Goal: Task Accomplishment & Management: Manage account settings

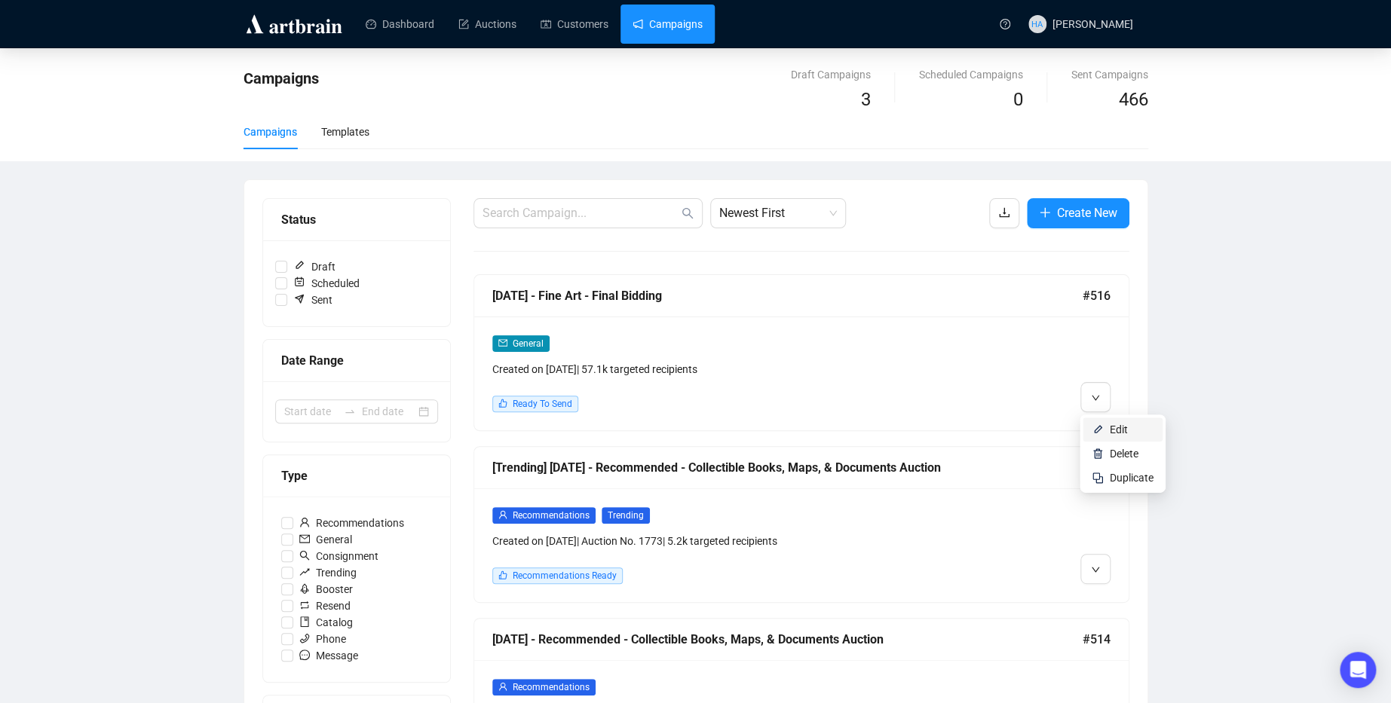
click at [1109, 427] on span "Edit" at bounding box center [1118, 430] width 18 height 12
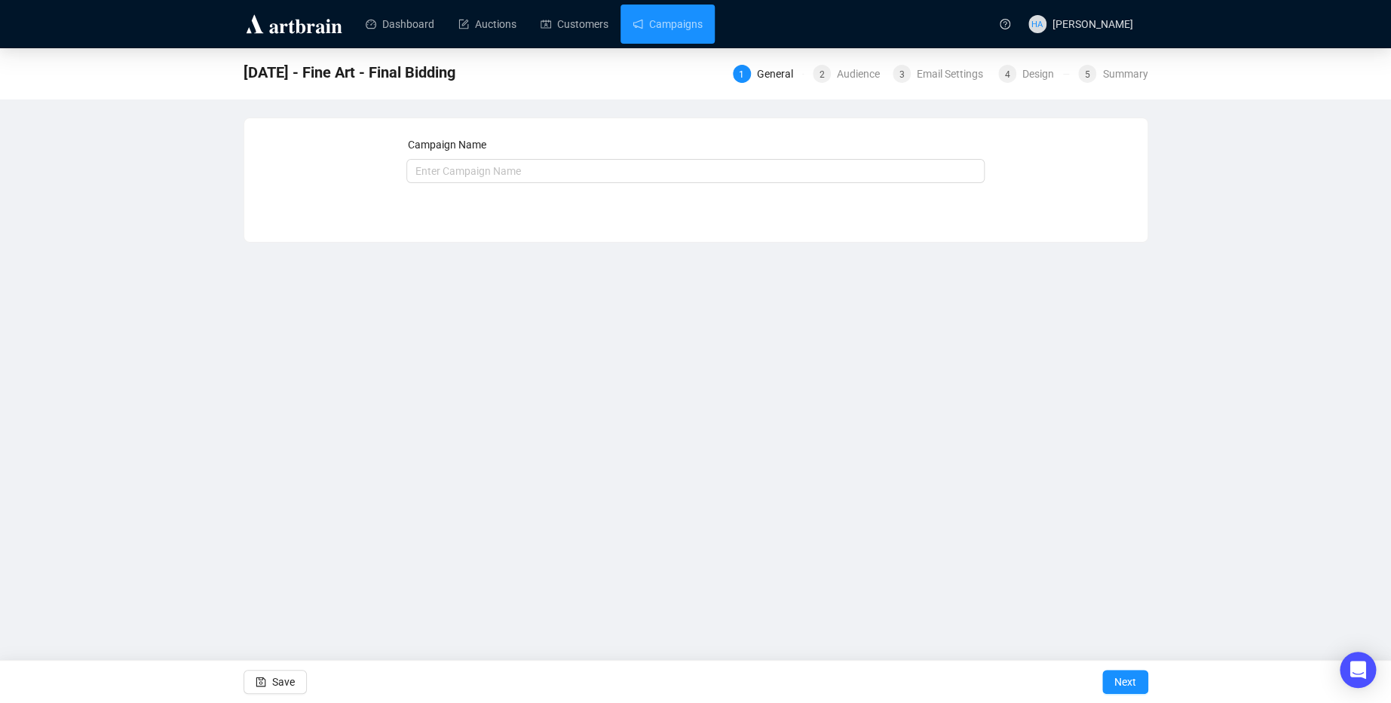
type input "[DATE] - Fine Art - Final Bidding"
click at [1114, 684] on span "Next" at bounding box center [1125, 682] width 22 height 42
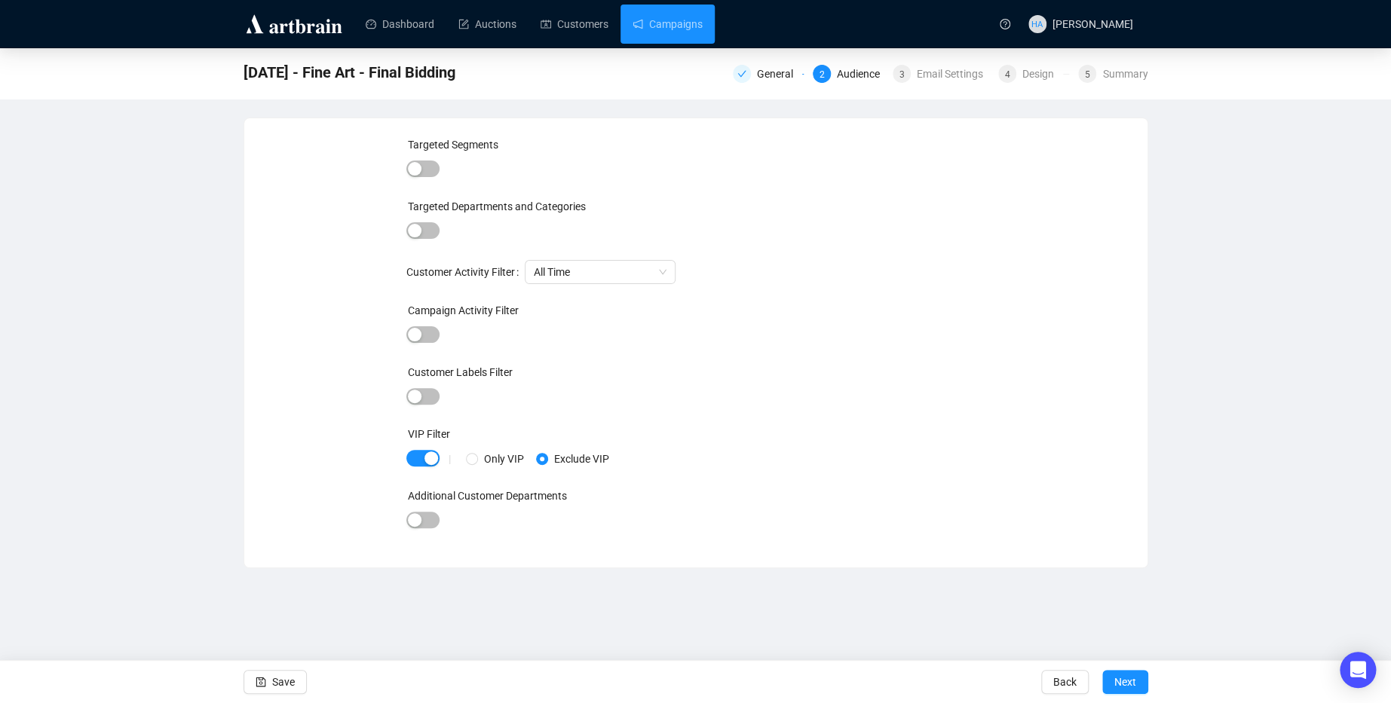
drag, startPoint x: 1128, startPoint y: 679, endPoint x: 1113, endPoint y: 653, distance: 29.7
click at [1128, 678] on span "Next" at bounding box center [1125, 682] width 22 height 42
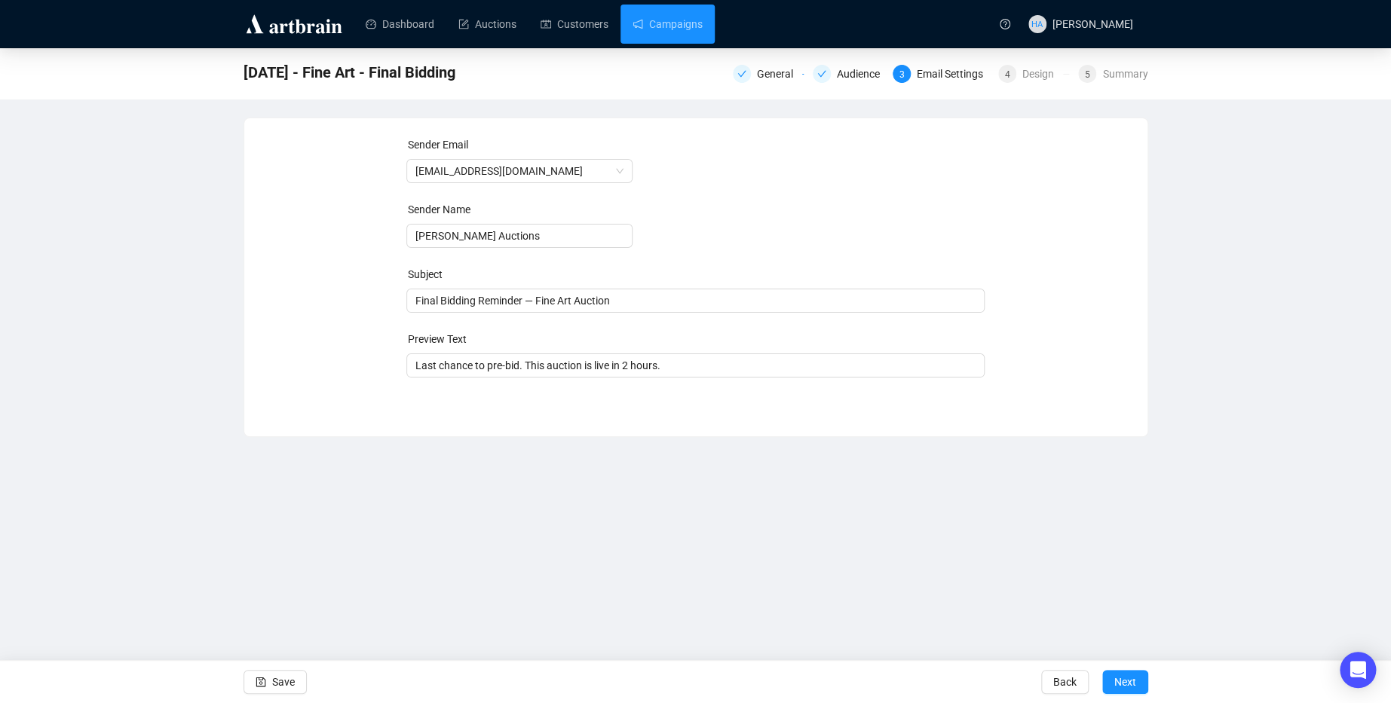
drag, startPoint x: 1119, startPoint y: 681, endPoint x: 1105, endPoint y: 627, distance: 55.9
click at [1119, 681] on span "Next" at bounding box center [1125, 682] width 22 height 42
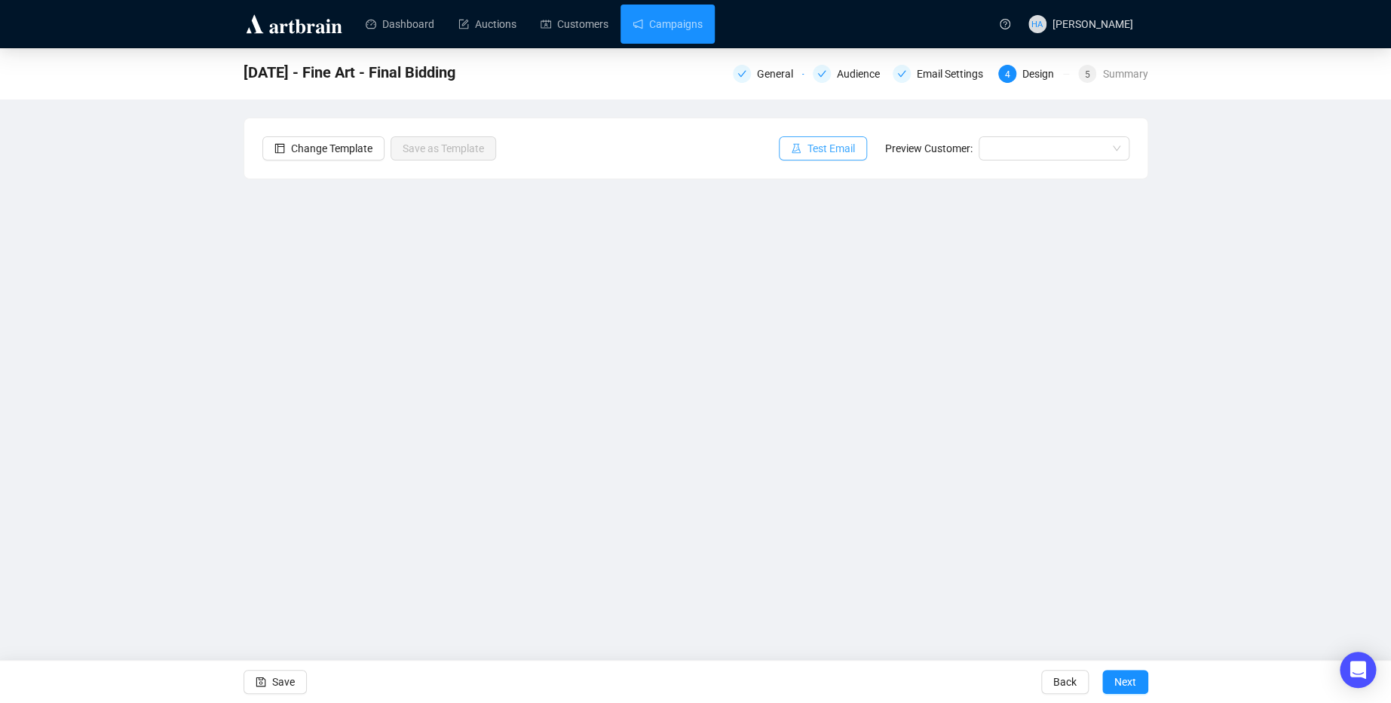
click at [841, 155] on span "Test Email" at bounding box center [830, 148] width 47 height 17
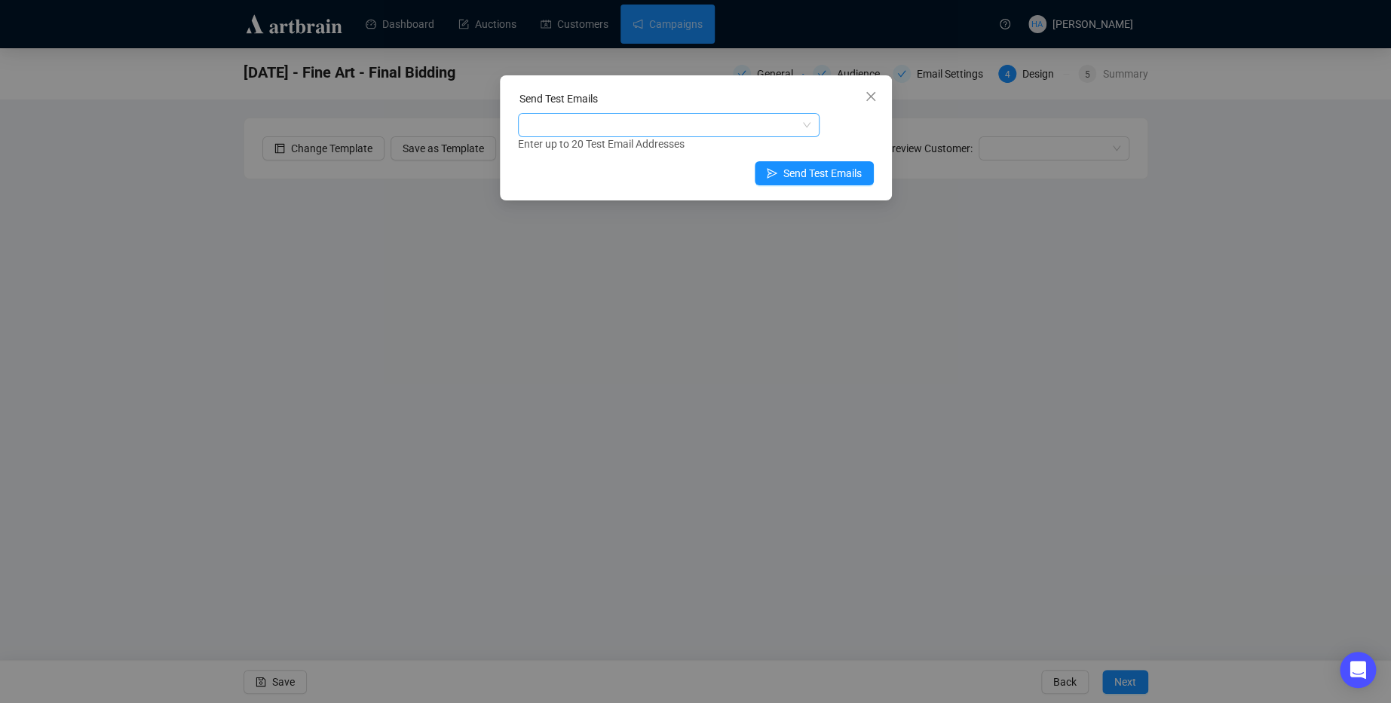
click at [629, 127] on div at bounding box center [661, 125] width 280 height 21
type input "claire"
click at [629, 187] on div "[PERSON_NAME][EMAIL_ADDRESS][DOMAIN_NAME]" at bounding box center [667, 179] width 277 height 17
click at [836, 174] on span "Send Test Emails" at bounding box center [822, 173] width 78 height 17
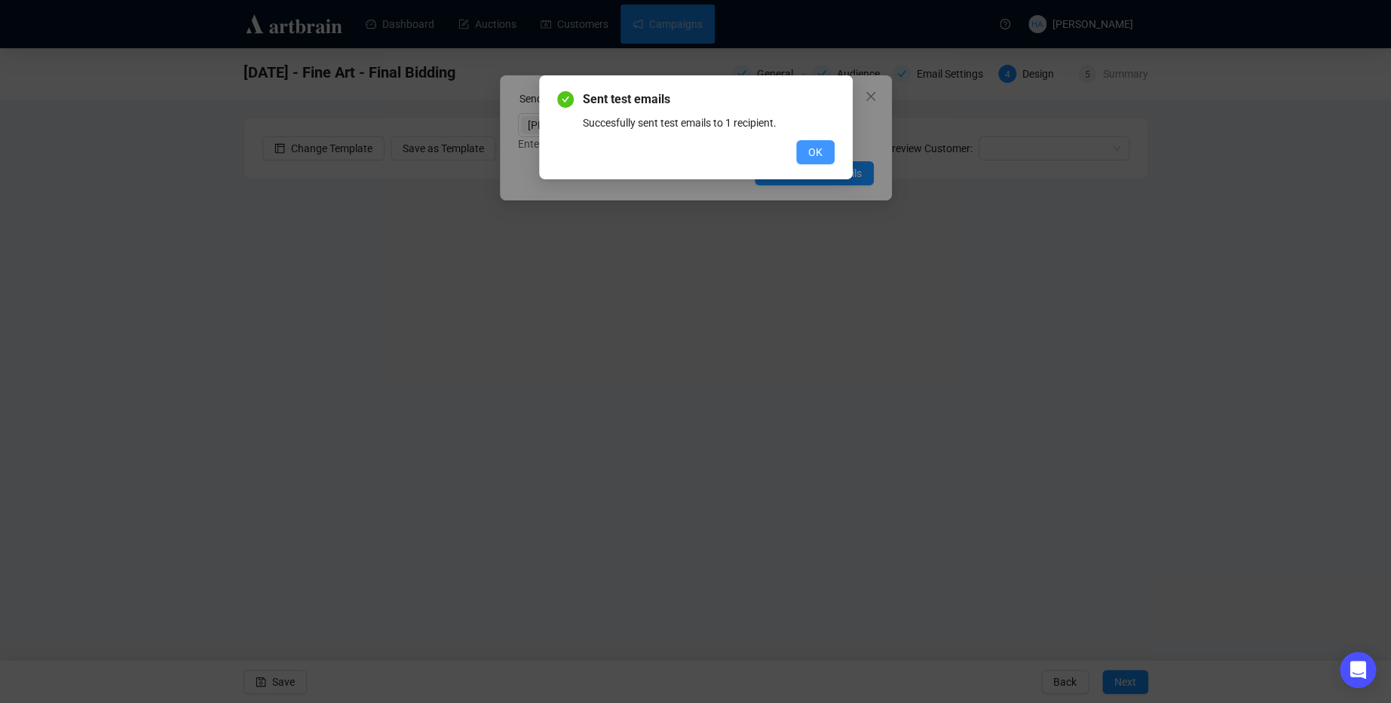
click at [825, 150] on button "OK" at bounding box center [815, 152] width 38 height 24
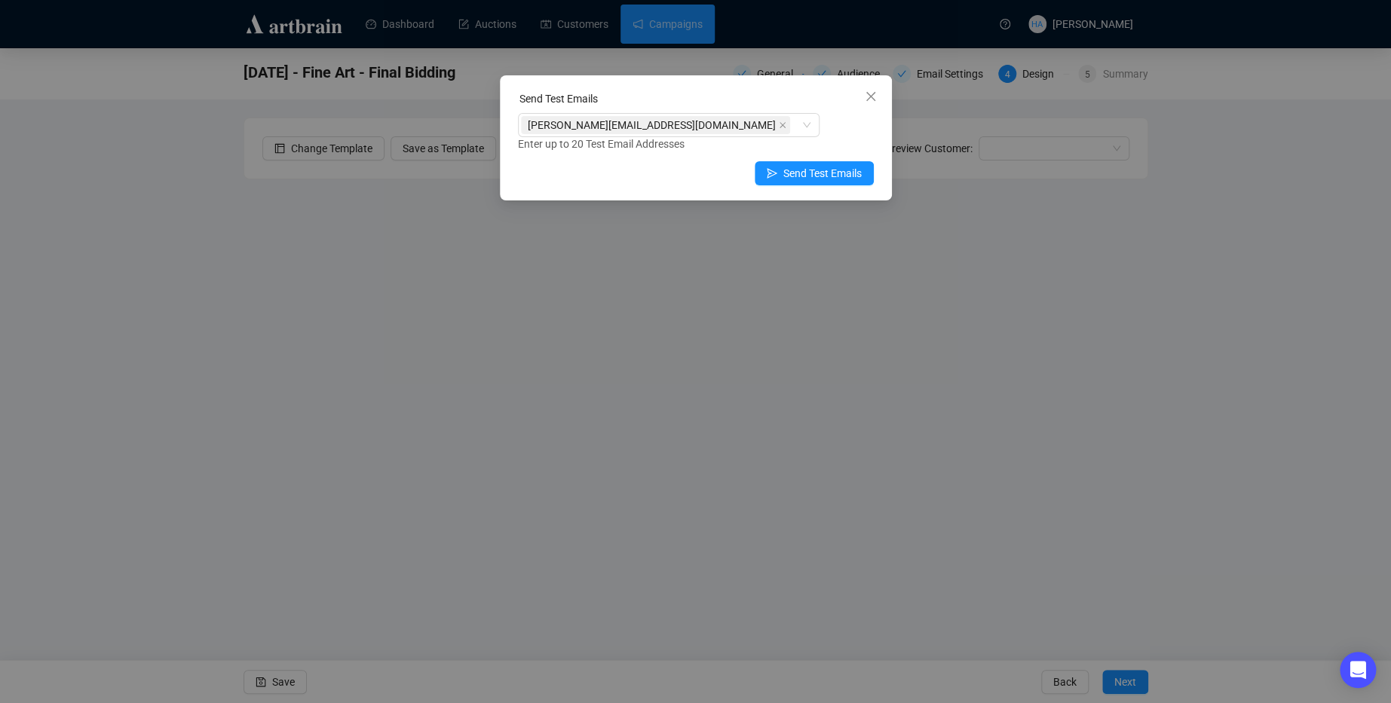
click at [865, 97] on icon "close" at bounding box center [871, 96] width 12 height 12
